Goal: Task Accomplishment & Management: Use online tool/utility

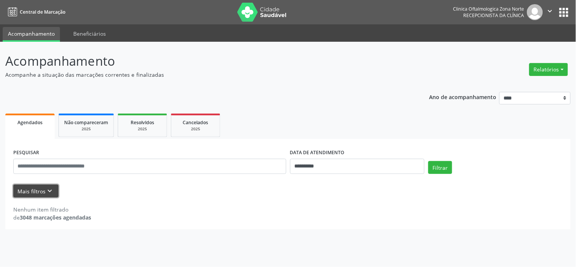
click at [46, 191] on icon "keyboard_arrow_down" at bounding box center [50, 191] width 8 height 8
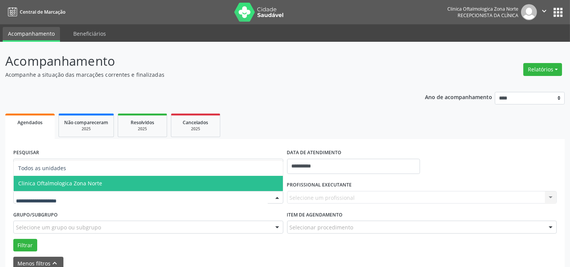
click at [72, 181] on span "Clinica Oftalmologica Zona Norte" at bounding box center [60, 182] width 84 height 7
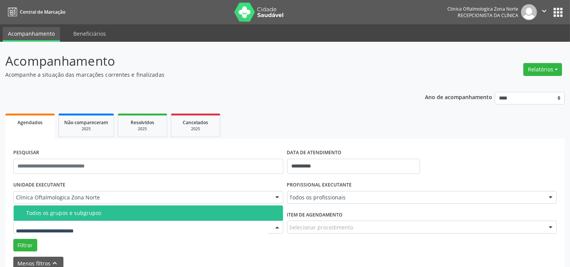
click at [82, 210] on div "Todos os grupos e subgrupos" at bounding box center [152, 213] width 252 height 6
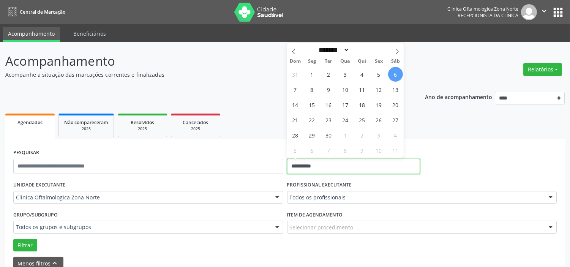
click at [333, 170] on input "**********" at bounding box center [353, 166] width 133 height 15
click at [313, 89] on span "8" at bounding box center [311, 89] width 15 height 15
type input "**********"
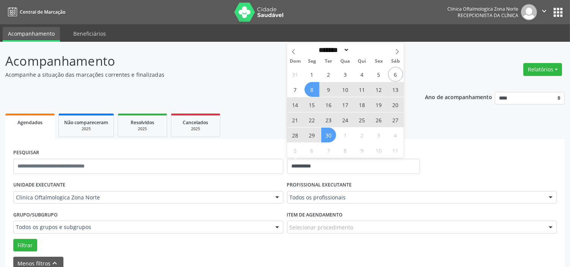
click at [331, 134] on span "30" at bounding box center [328, 135] width 15 height 15
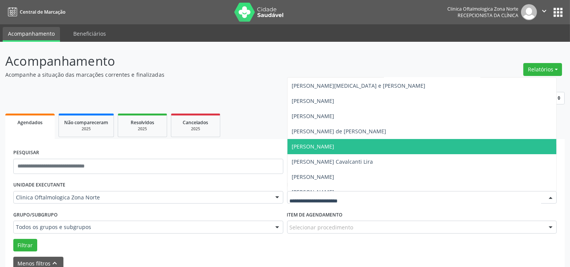
scroll to position [38, 0]
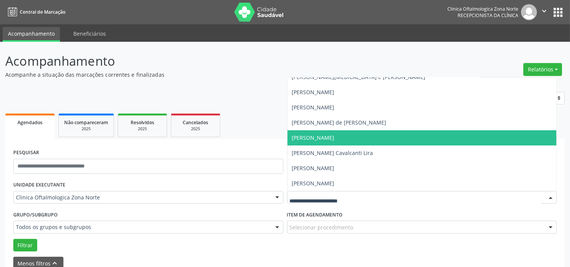
click at [318, 138] on span "[PERSON_NAME]" at bounding box center [313, 137] width 43 height 7
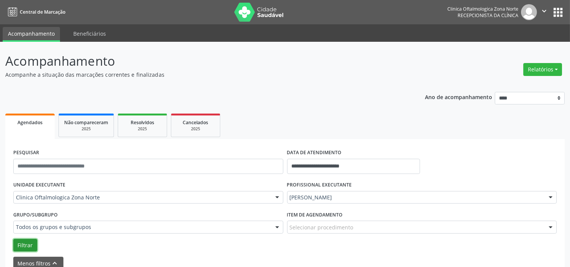
click at [19, 244] on button "Filtrar" at bounding box center [25, 245] width 24 height 13
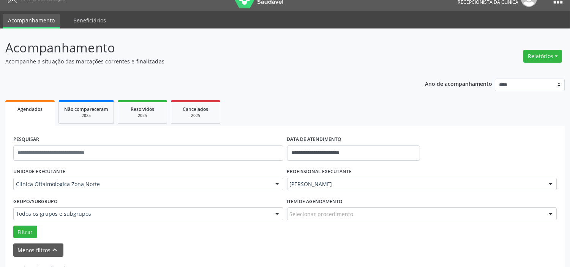
scroll to position [0, 0]
